Goal: Task Accomplishment & Management: Manage account settings

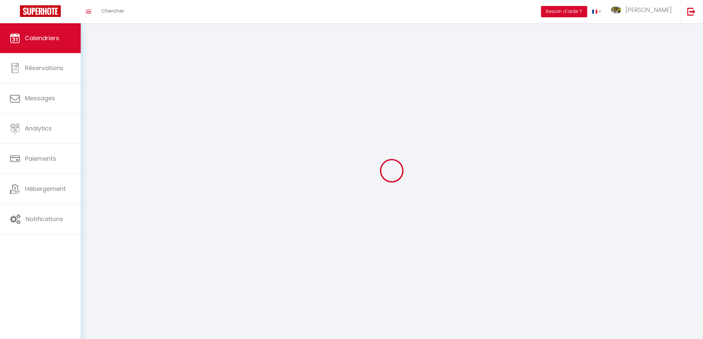
select select
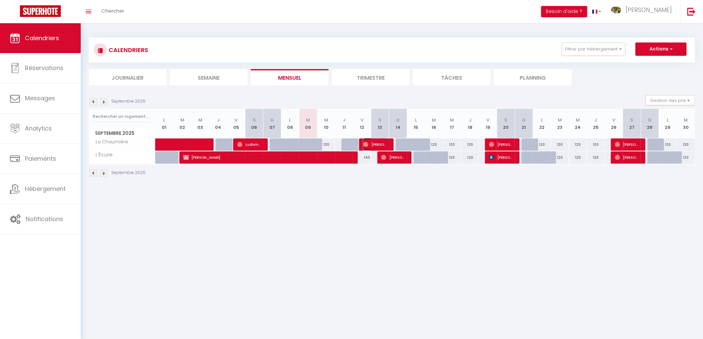
click at [381, 142] on span "[PERSON_NAME]" at bounding box center [375, 144] width 24 height 13
select select "OK"
select select "1"
select select "0"
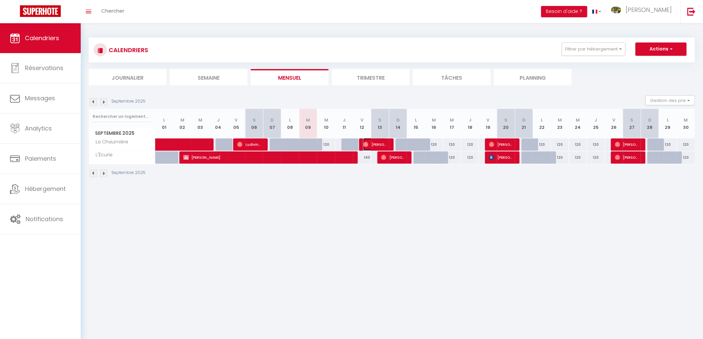
select select "1"
select select
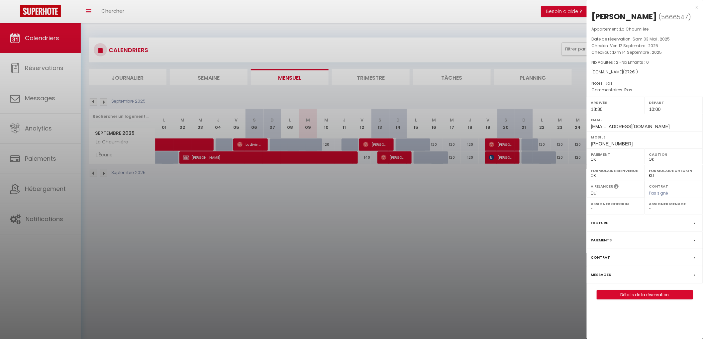
click at [104, 101] on div at bounding box center [351, 169] width 703 height 339
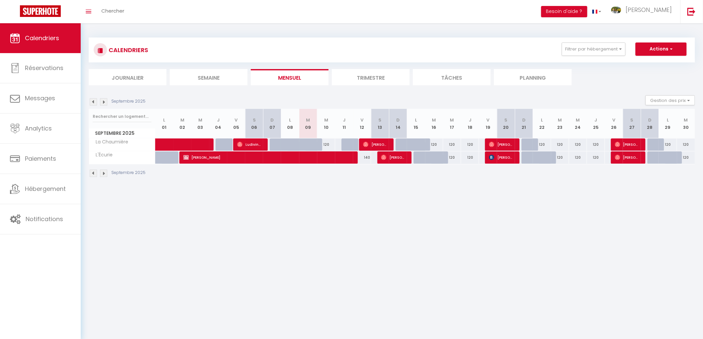
click at [104, 101] on img at bounding box center [103, 101] width 7 height 7
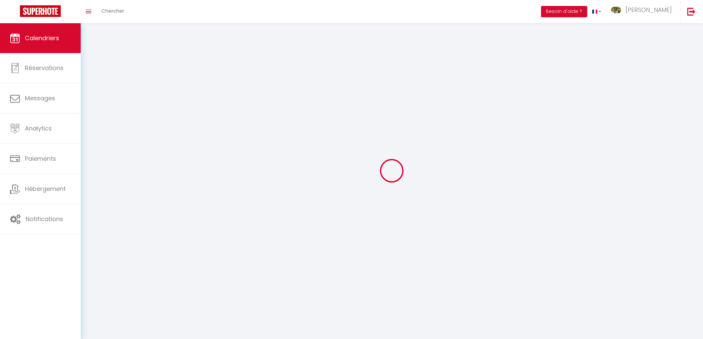
select select "0"
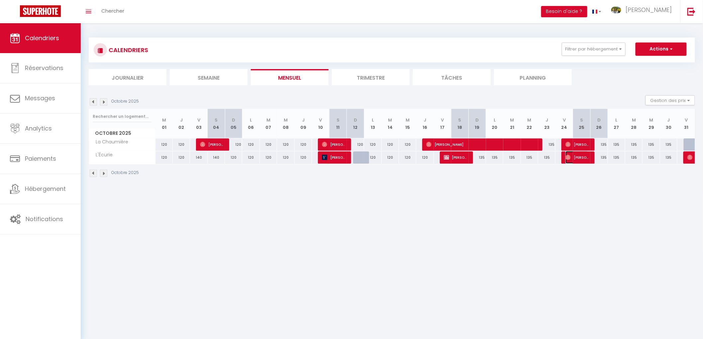
click at [579, 159] on span "[PERSON_NAME]" at bounding box center [576, 157] width 23 height 13
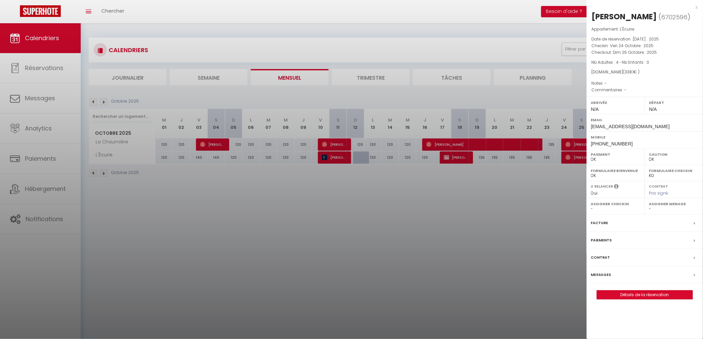
click at [697, 6] on div "x" at bounding box center [642, 7] width 111 height 8
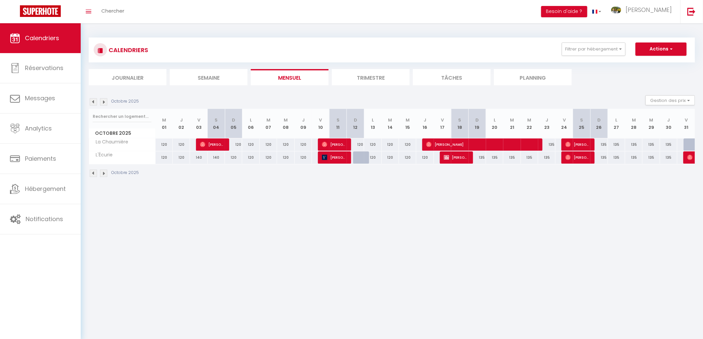
click at [601, 159] on div "135" at bounding box center [598, 157] width 17 height 12
type input "135"
select select "1"
type input "Dim 26 Octobre 2025"
type input "Lun 27 Octobre 2025"
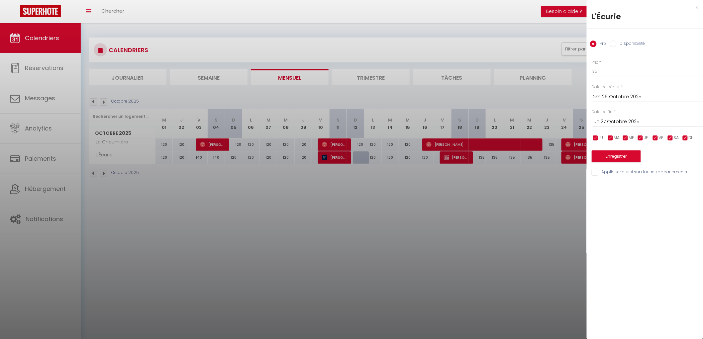
click at [614, 45] on input "Disponibilité" at bounding box center [613, 44] width 7 height 7
radio input "true"
radio input "false"
click at [597, 72] on select "Disponible Indisponible" at bounding box center [647, 71] width 111 height 13
select select "0"
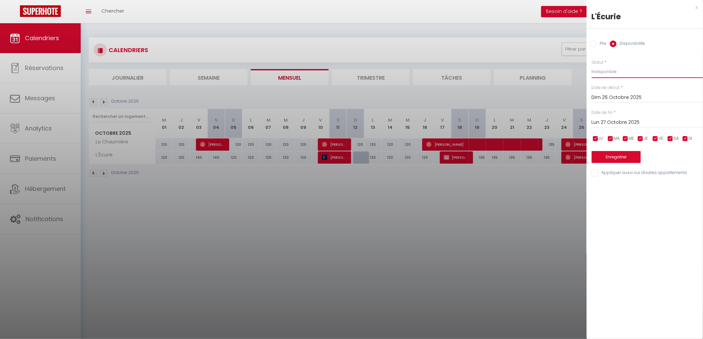
click at [592, 65] on select "Disponible Indisponible" at bounding box center [647, 71] width 111 height 13
click at [614, 158] on button "Enregistrer" at bounding box center [616, 157] width 49 height 12
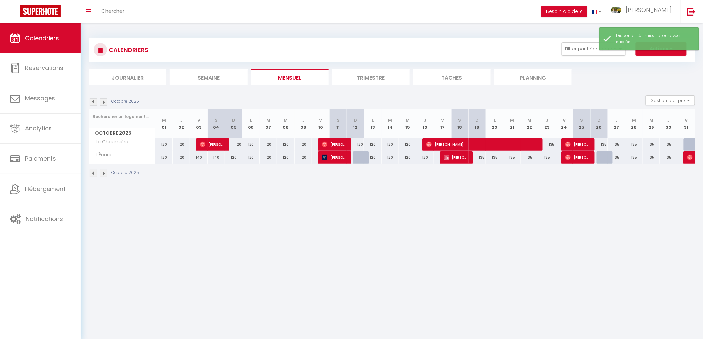
click at [105, 102] on img at bounding box center [103, 101] width 7 height 7
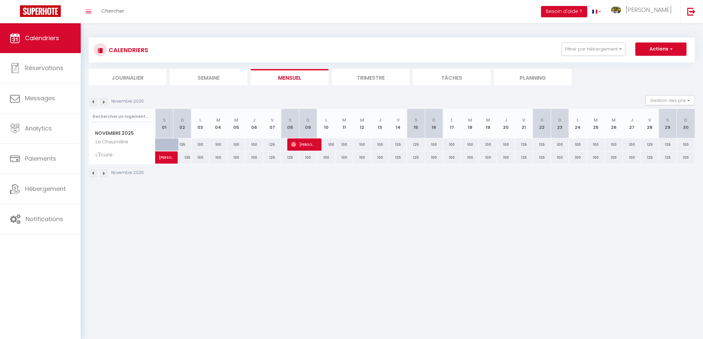
click at [93, 102] on img at bounding box center [93, 101] width 7 height 7
